Goal: Transaction & Acquisition: Book appointment/travel/reservation

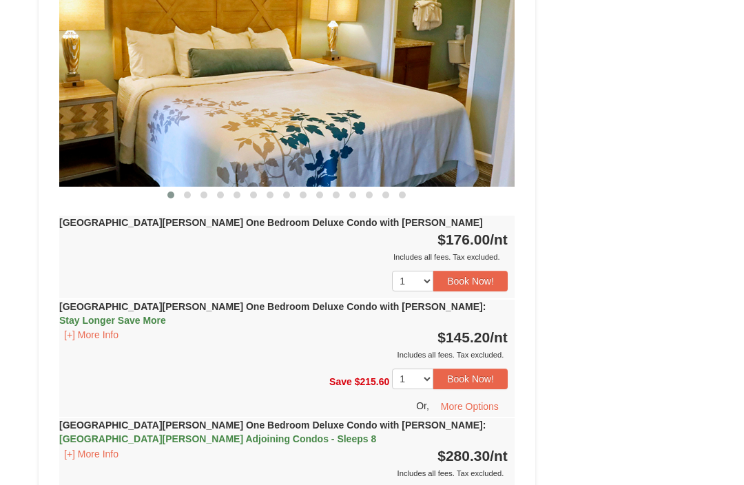
scroll to position [1340, 0]
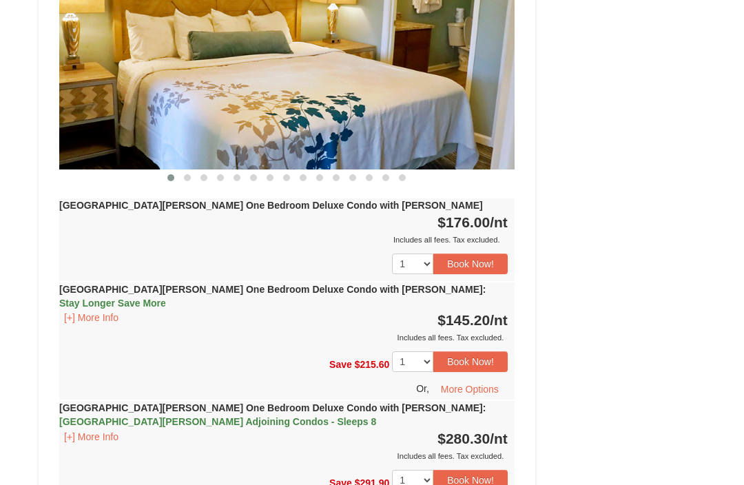
click at [460, 253] on button "Book Now!" at bounding box center [470, 263] width 74 height 21
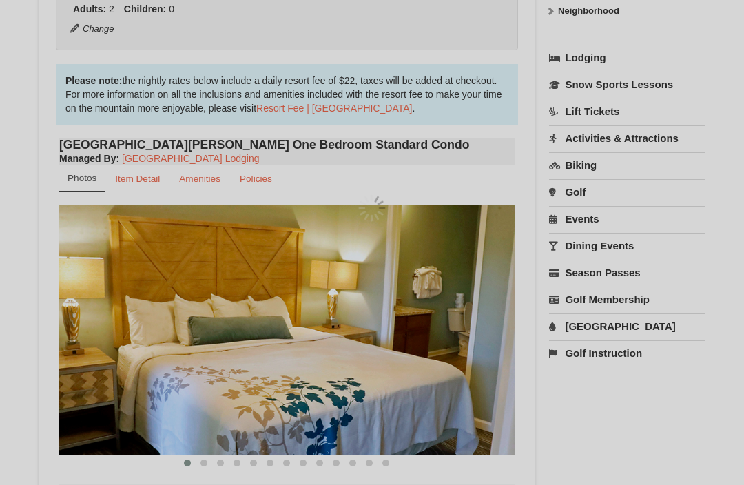
scroll to position [134, 0]
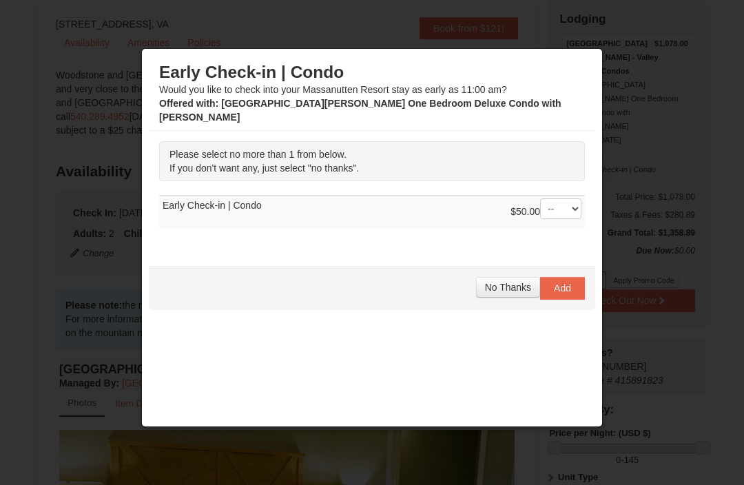
click at [511, 282] on span "No Thanks" at bounding box center [508, 287] width 46 height 11
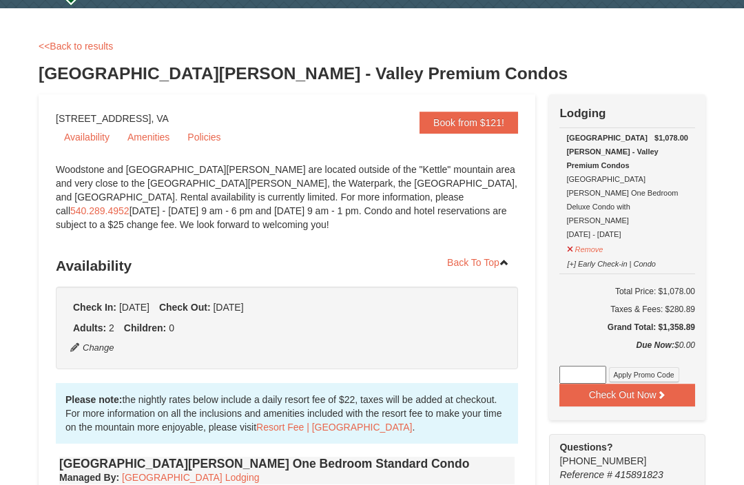
scroll to position [54, 0]
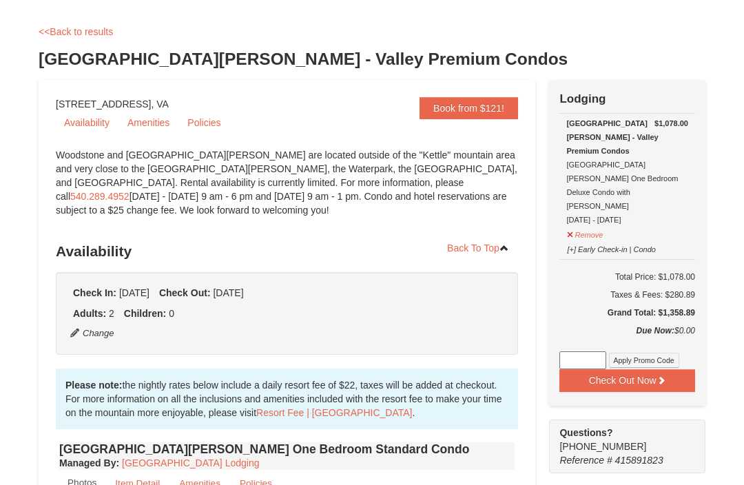
click at [637, 370] on button "Check Out Now" at bounding box center [627, 381] width 136 height 22
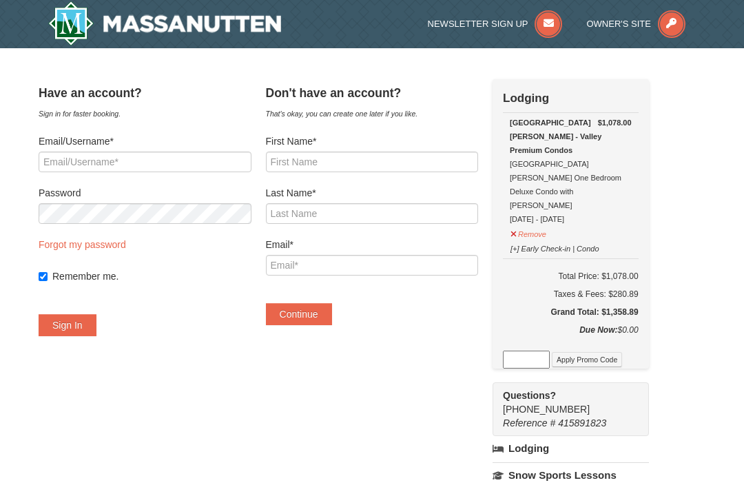
click at [526, 224] on button "Remove" at bounding box center [528, 232] width 37 height 17
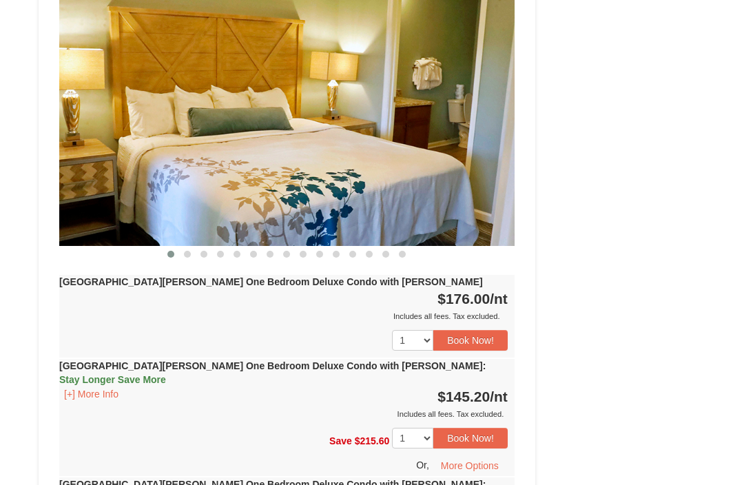
scroll to position [1265, 0]
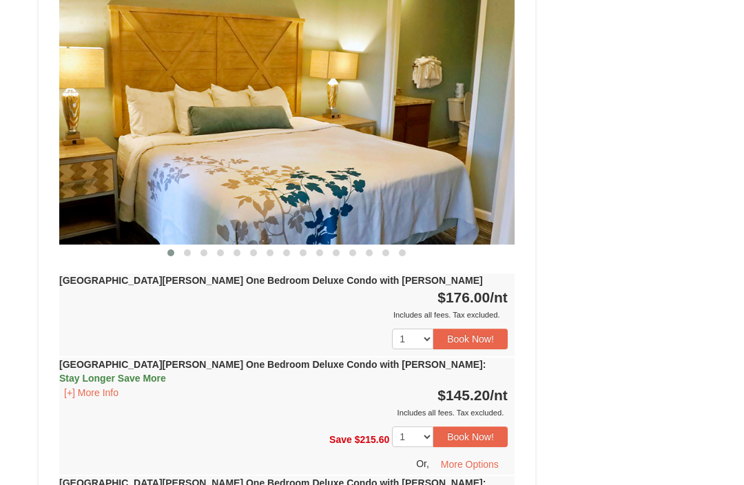
click at [473, 329] on button "Book Now!" at bounding box center [470, 339] width 74 height 21
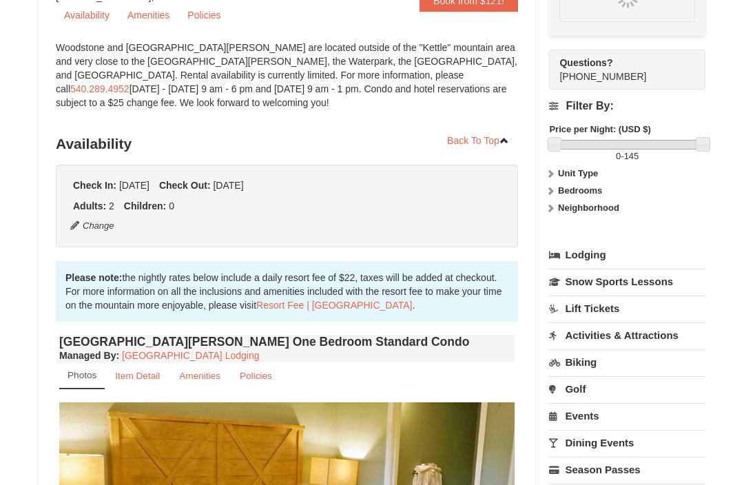
scroll to position [134, 0]
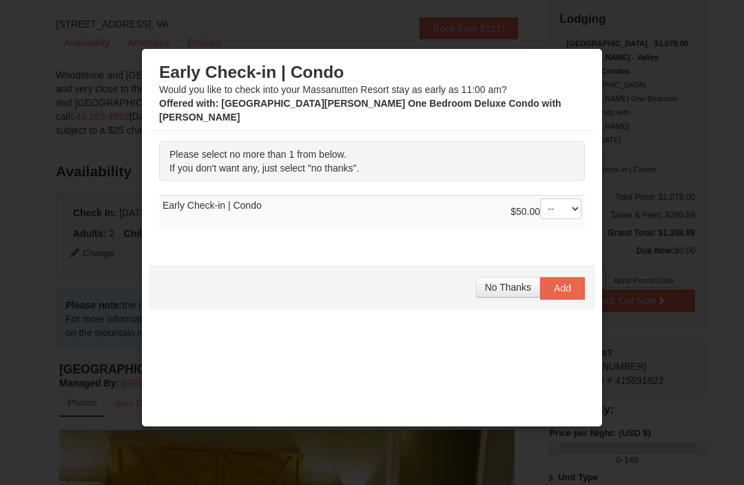
click at [503, 282] on span "No Thanks" at bounding box center [508, 287] width 46 height 11
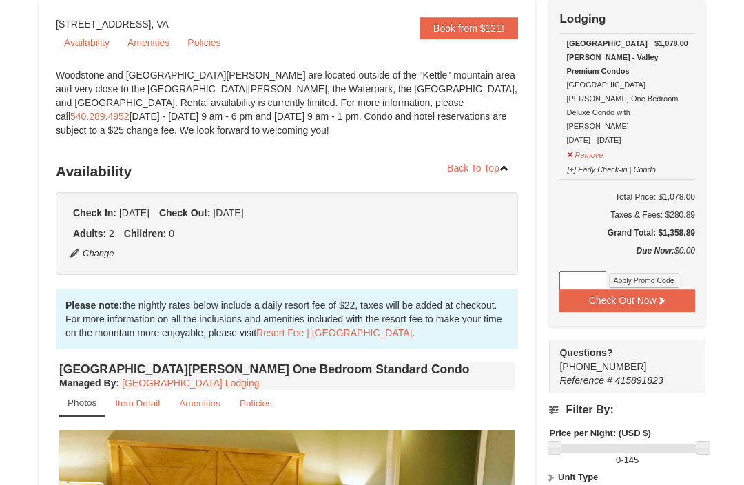
click at [625, 289] on button "Check Out Now" at bounding box center [627, 300] width 136 height 22
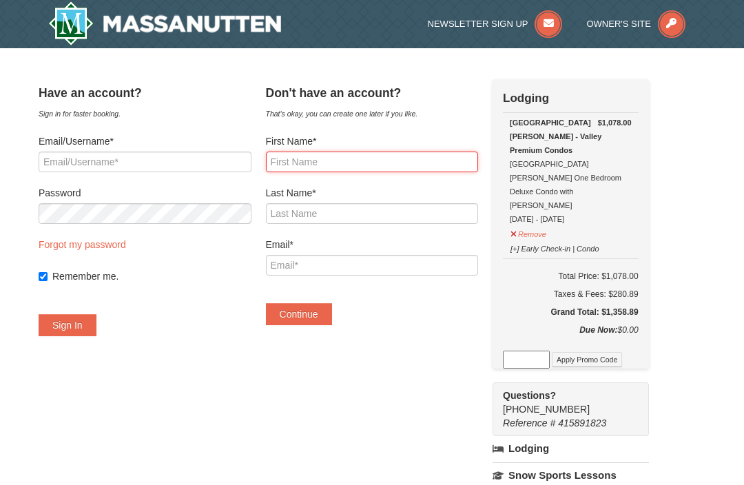
click at [300, 160] on input "First Name*" at bounding box center [372, 162] width 213 height 21
type input "[PERSON_NAME]"
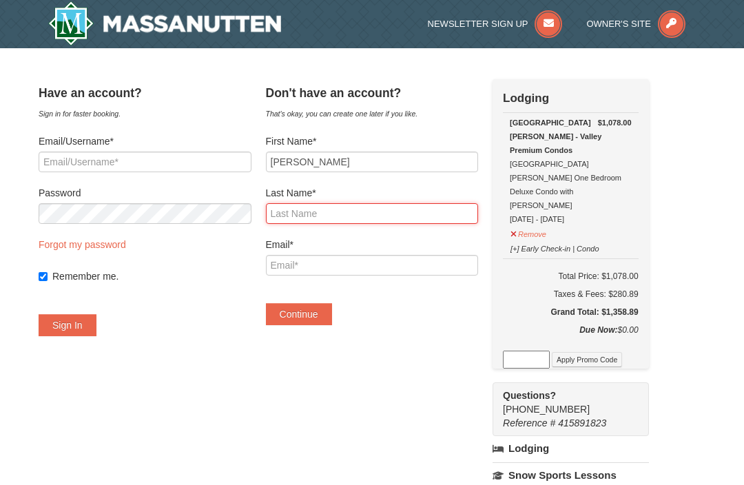
click at [296, 210] on input "Last Name*" at bounding box center [372, 213] width 213 height 21
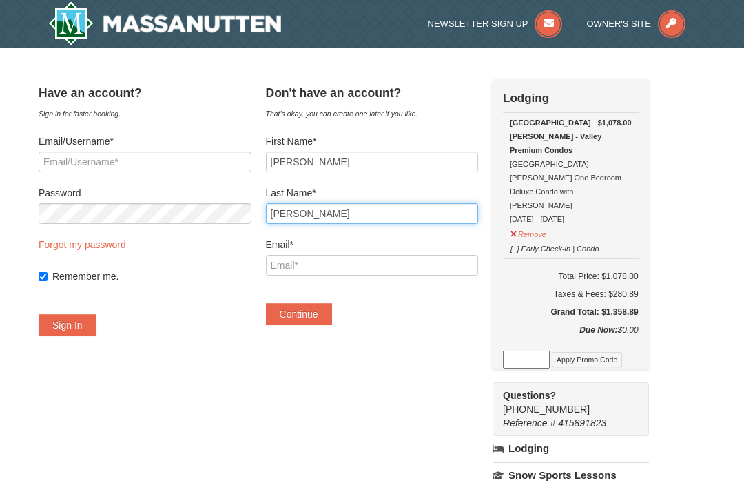
type input "[PERSON_NAME]"
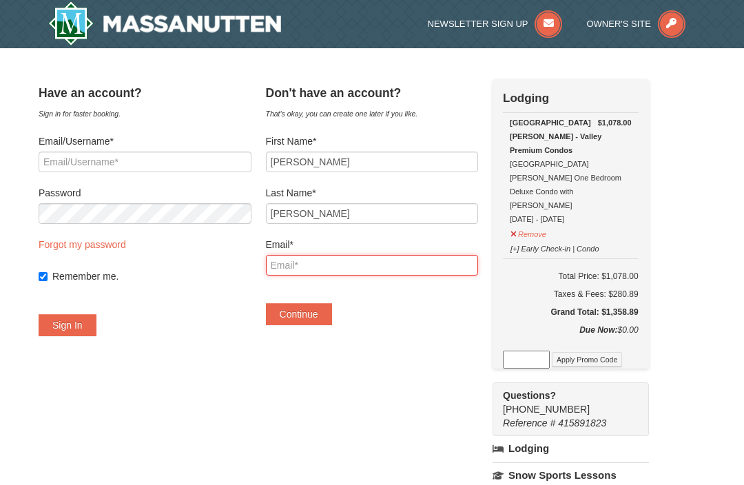
click at [302, 267] on input "Email*" at bounding box center [372, 265] width 213 height 21
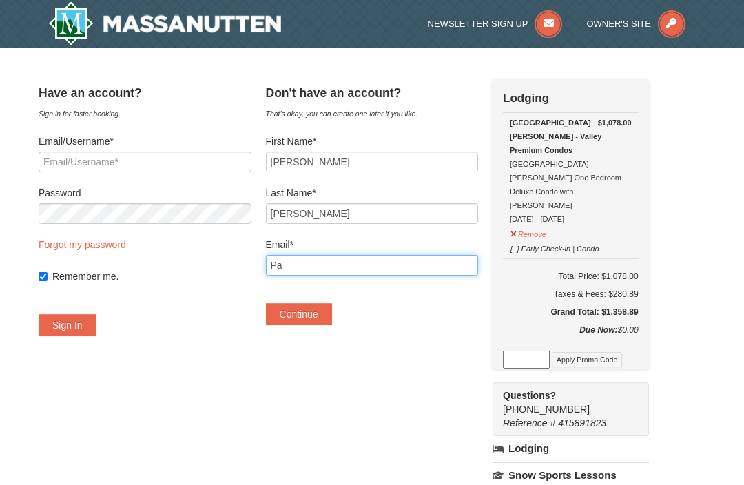
type input "P"
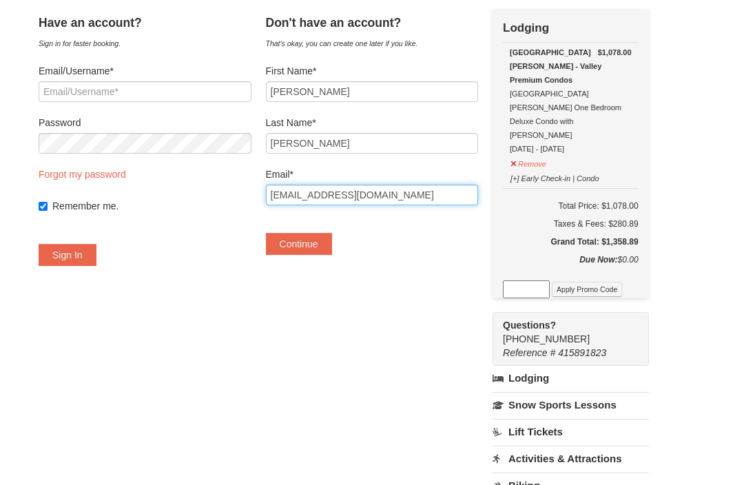
scroll to position [70, 0]
type input "[EMAIL_ADDRESS][DOMAIN_NAME]"
click at [315, 240] on button "Continue" at bounding box center [299, 244] width 66 height 22
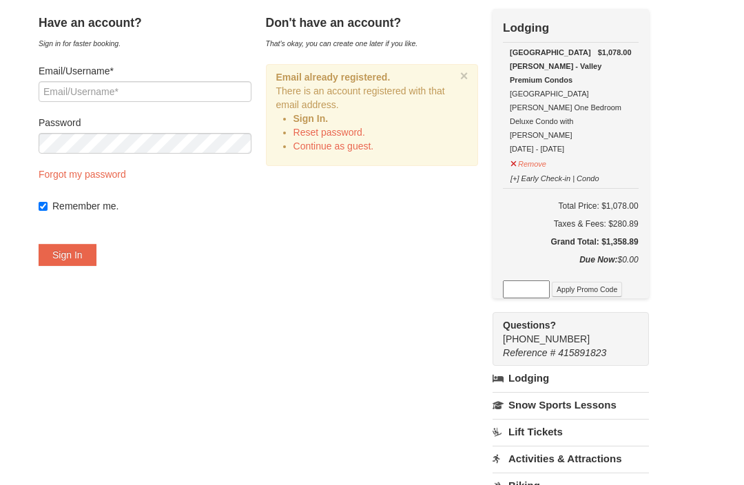
click at [335, 145] on link "Continue as guest." at bounding box center [333, 146] width 81 height 11
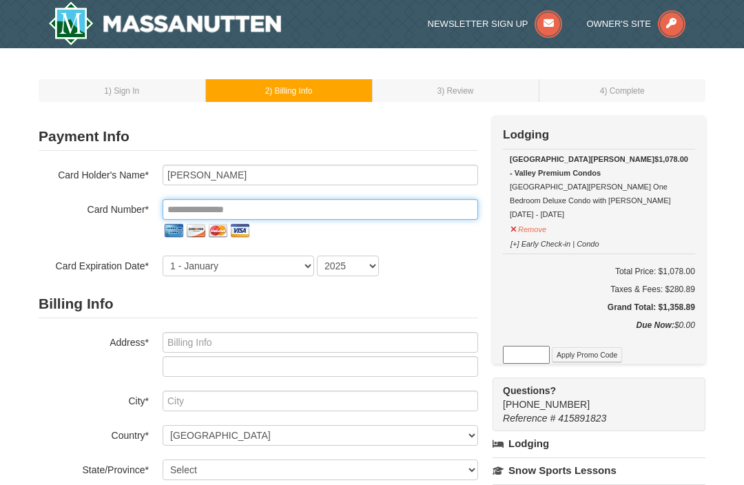
click at [269, 200] on input "tel" at bounding box center [320, 209] width 315 height 21
click at [273, 200] on input "tel" at bounding box center [320, 209] width 315 height 21
click at [280, 202] on input "tel" at bounding box center [320, 209] width 315 height 21
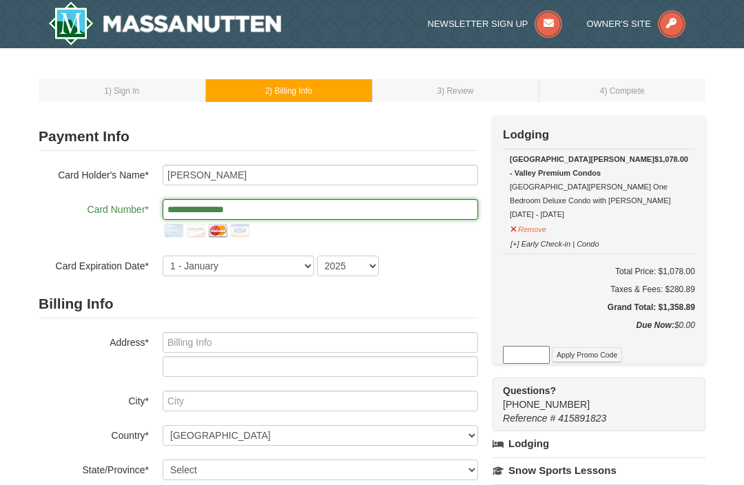
type input "**********"
click at [294, 268] on select "1 - [DATE] - [DATE] - [DATE] - [DATE] - [DATE] - [DATE] - [DATE] - [DATE] - [DA…" at bounding box center [239, 266] width 152 height 21
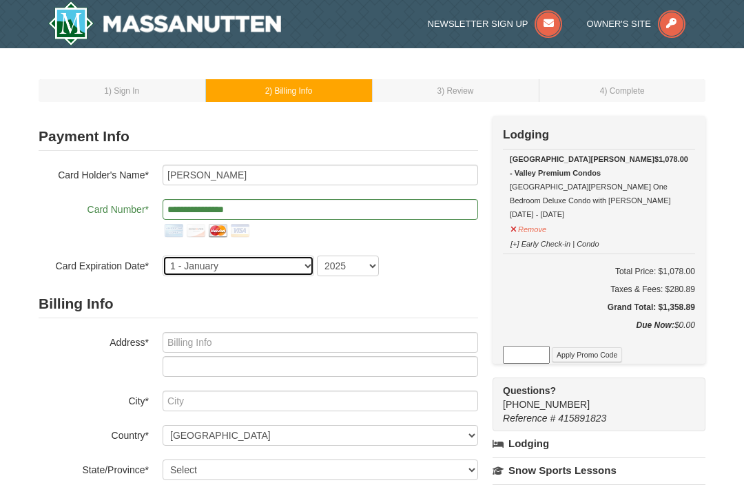
select select "5"
click at [363, 265] on select "2025 2026 2027 2028 2029 2030 2031 2032 2033 2034" at bounding box center [348, 266] width 62 height 21
select select "2028"
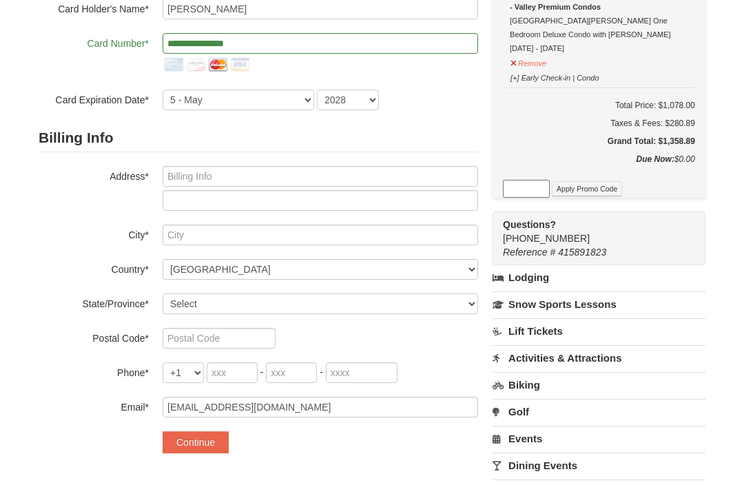
scroll to position [175, 0]
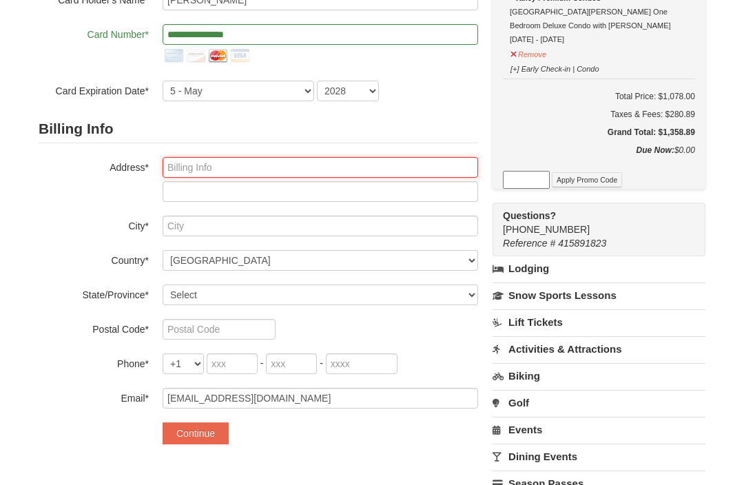
click at [185, 165] on input "text" at bounding box center [320, 167] width 315 height 21
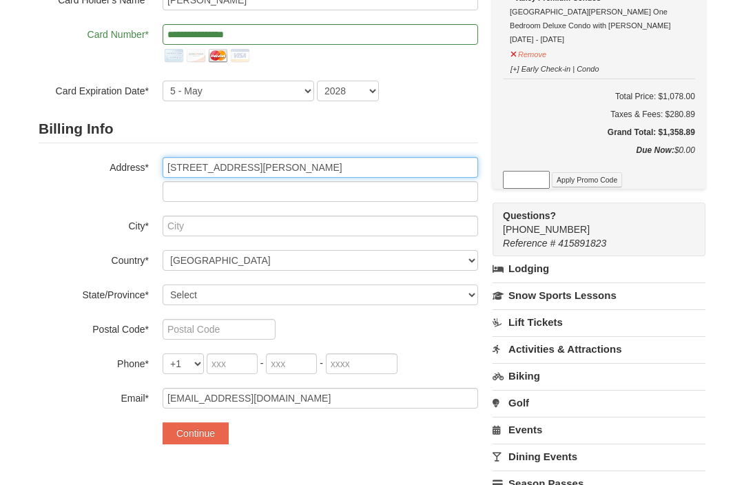
type input "819 Mariners Woods Dr."
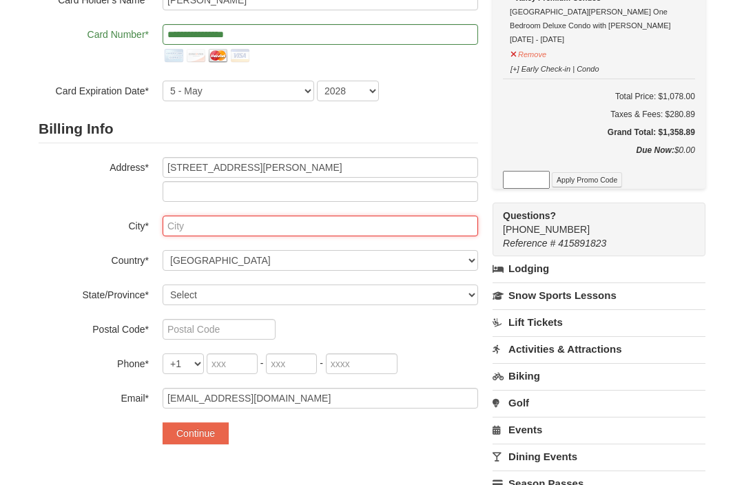
click at [184, 221] on input "text" at bounding box center [320, 226] width 315 height 21
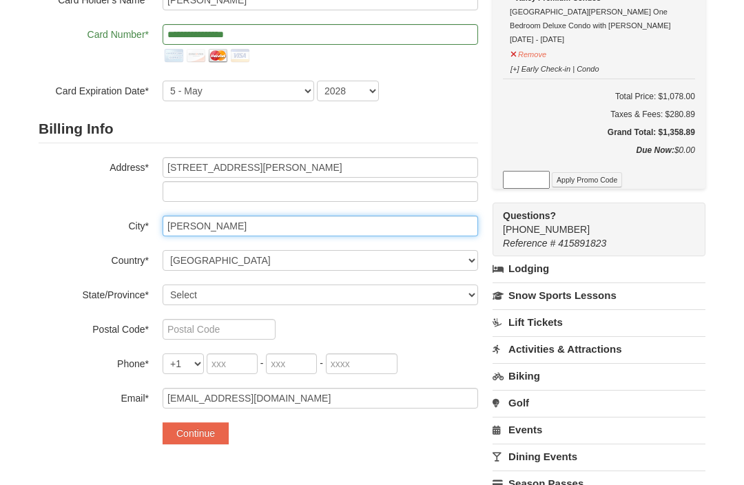
type input "Hartfield"
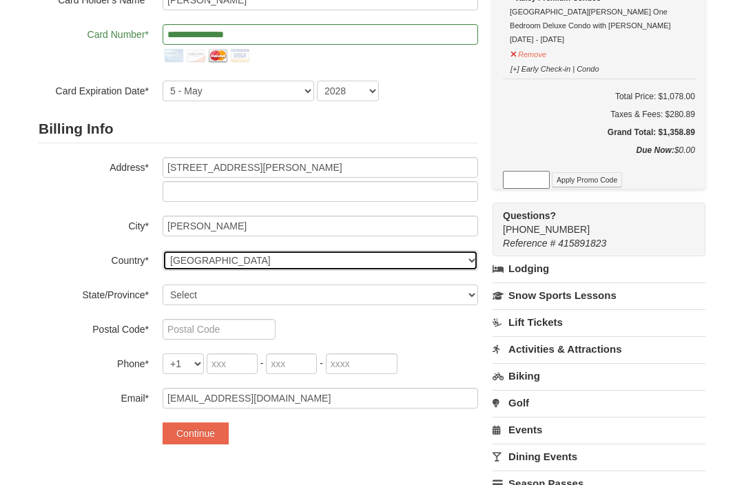
click at [201, 259] on select "----- Select ------ Afghanistan Åland Islands Albania Algeria American Samoa An…" at bounding box center [320, 260] width 315 height 21
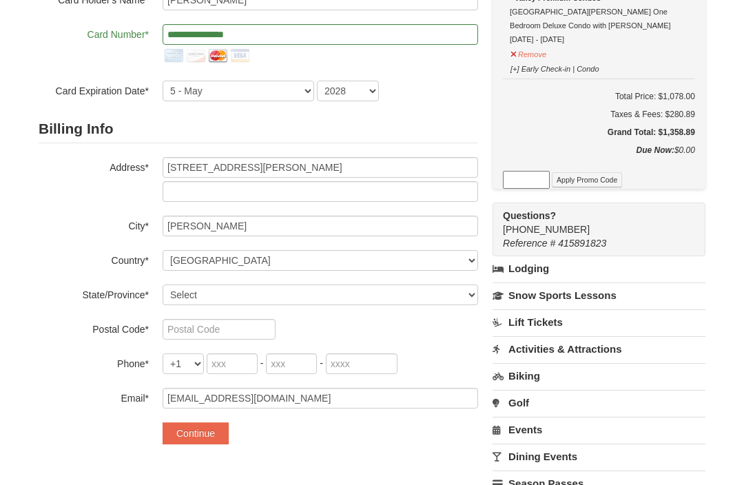
click at [185, 298] on select "Select Alabama Alaska American Samoa Arizona Arkansas California Colorado Conne…" at bounding box center [320, 294] width 315 height 21
select select "VA"
click at [185, 329] on input "text" at bounding box center [219, 329] width 113 height 21
type input "23071"
click at [227, 366] on input "tel" at bounding box center [232, 363] width 51 height 21
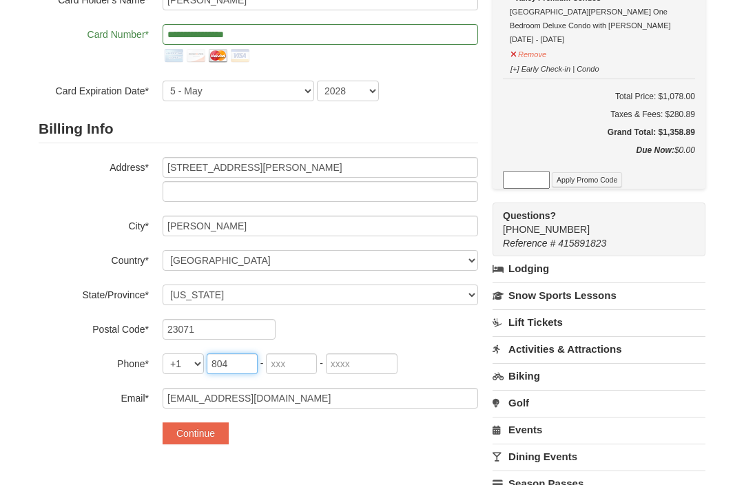
type input "804"
click at [293, 355] on input "tel" at bounding box center [291, 363] width 51 height 21
type input "725"
click at [359, 361] on input "tel" at bounding box center [362, 363] width 72 height 21
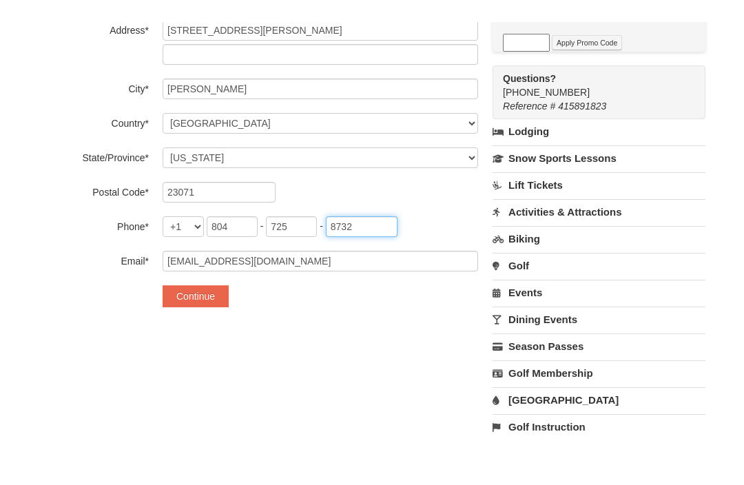
scroll to position [325, 0]
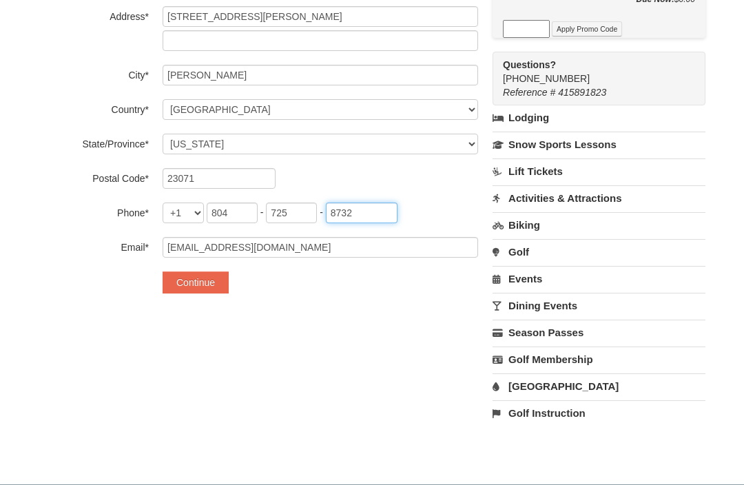
type input "8732"
click at [196, 278] on button "Continue" at bounding box center [196, 283] width 66 height 22
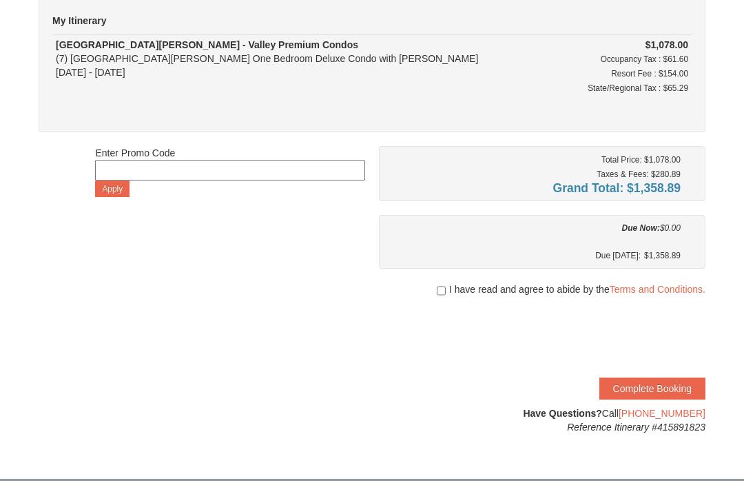
scroll to position [123, 0]
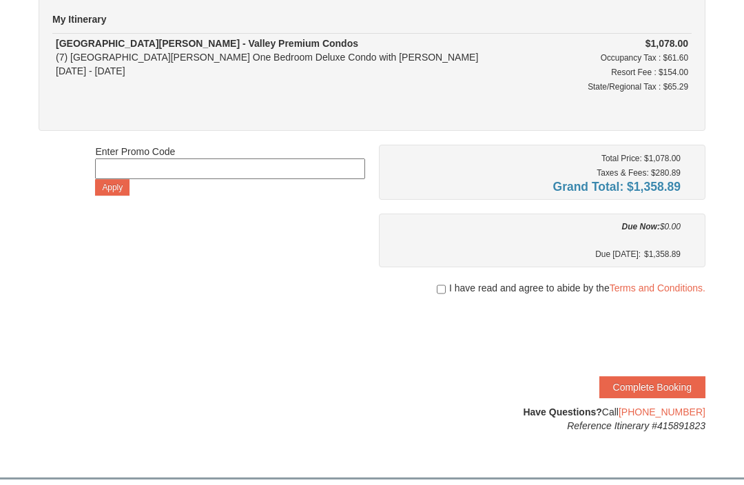
click at [439, 287] on input "checkbox" at bounding box center [441, 289] width 9 height 11
checkbox input "true"
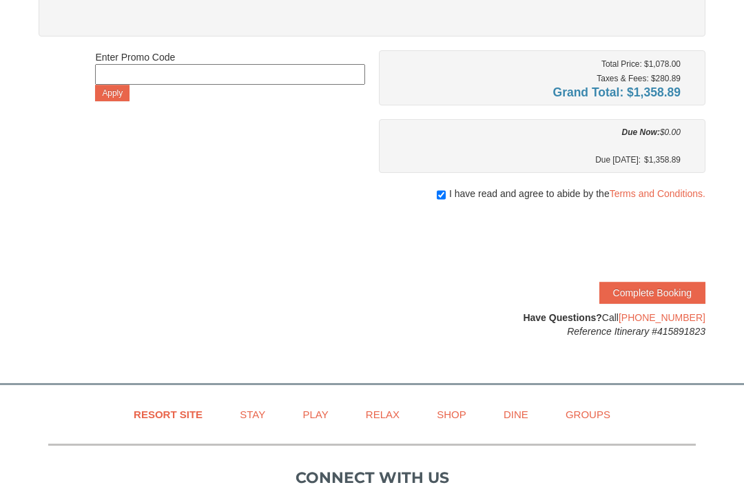
scroll to position [218, 0]
click at [651, 286] on button "Complete Booking" at bounding box center [652, 293] width 106 height 22
